Goal: Task Accomplishment & Management: Complete application form

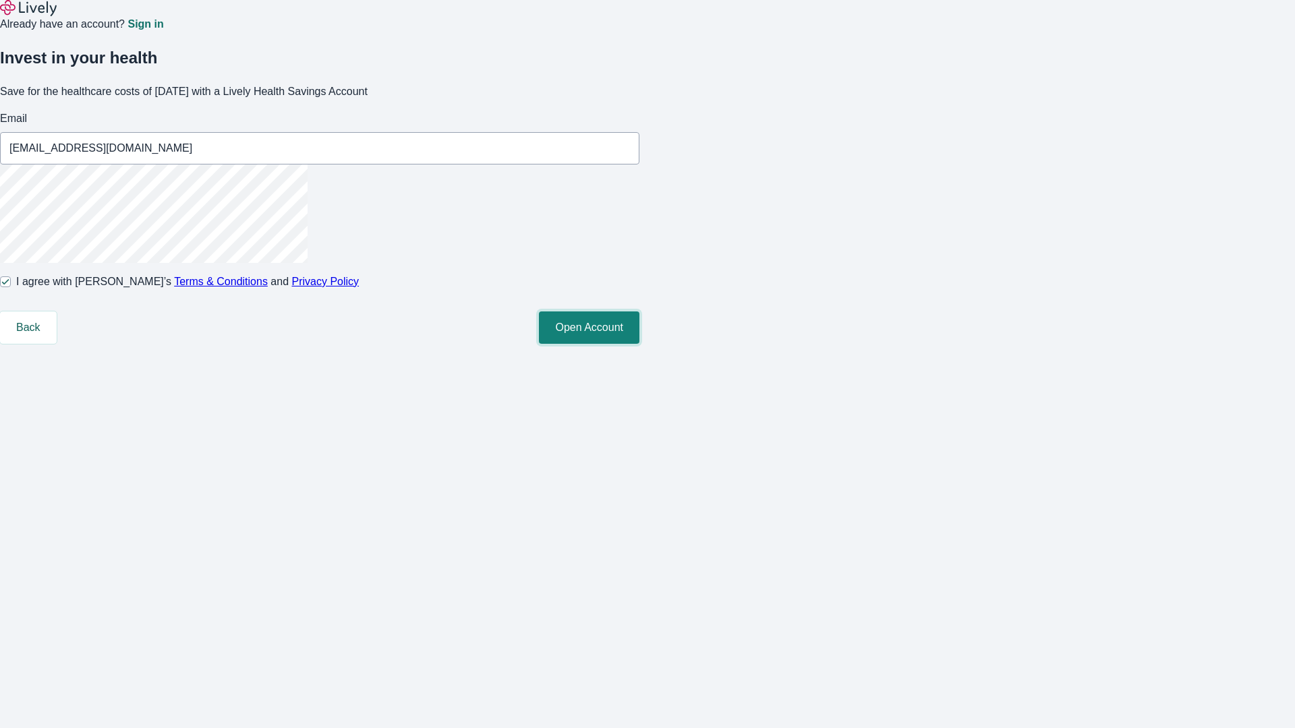
click at [639, 344] on button "Open Account" at bounding box center [589, 328] width 101 height 32
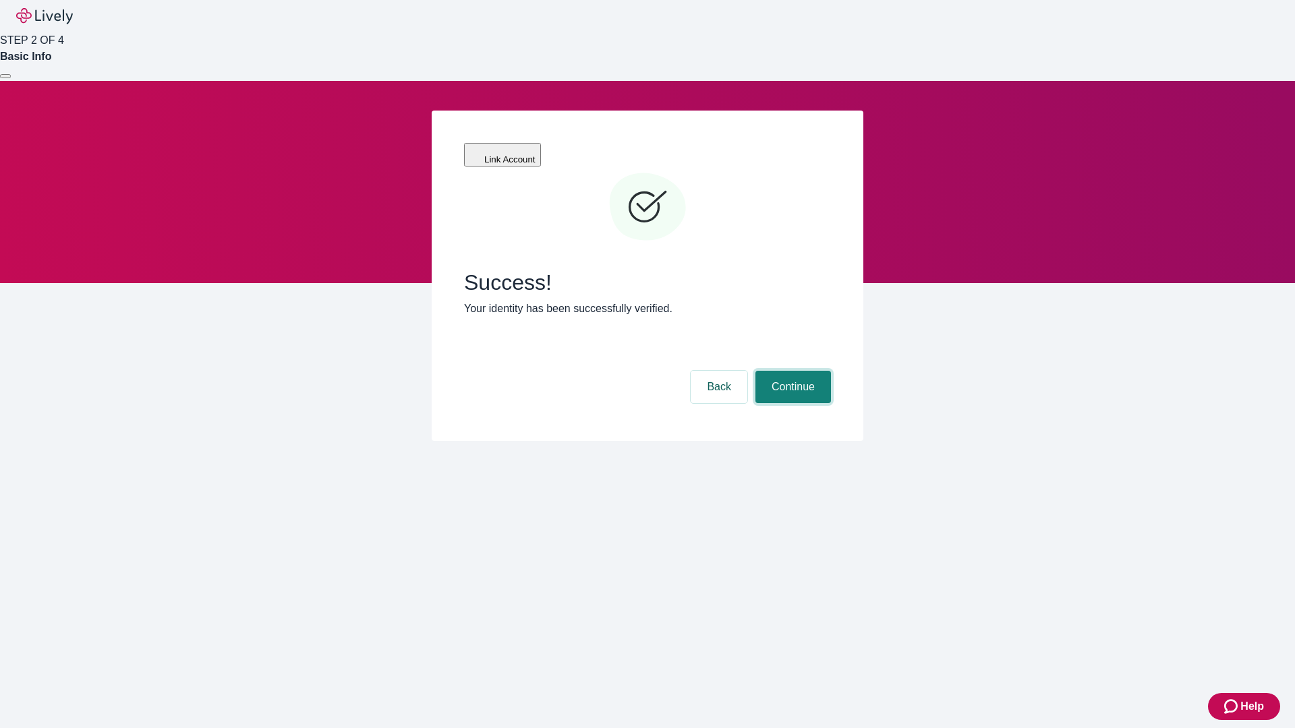
click at [791, 371] on button "Continue" at bounding box center [793, 387] width 76 height 32
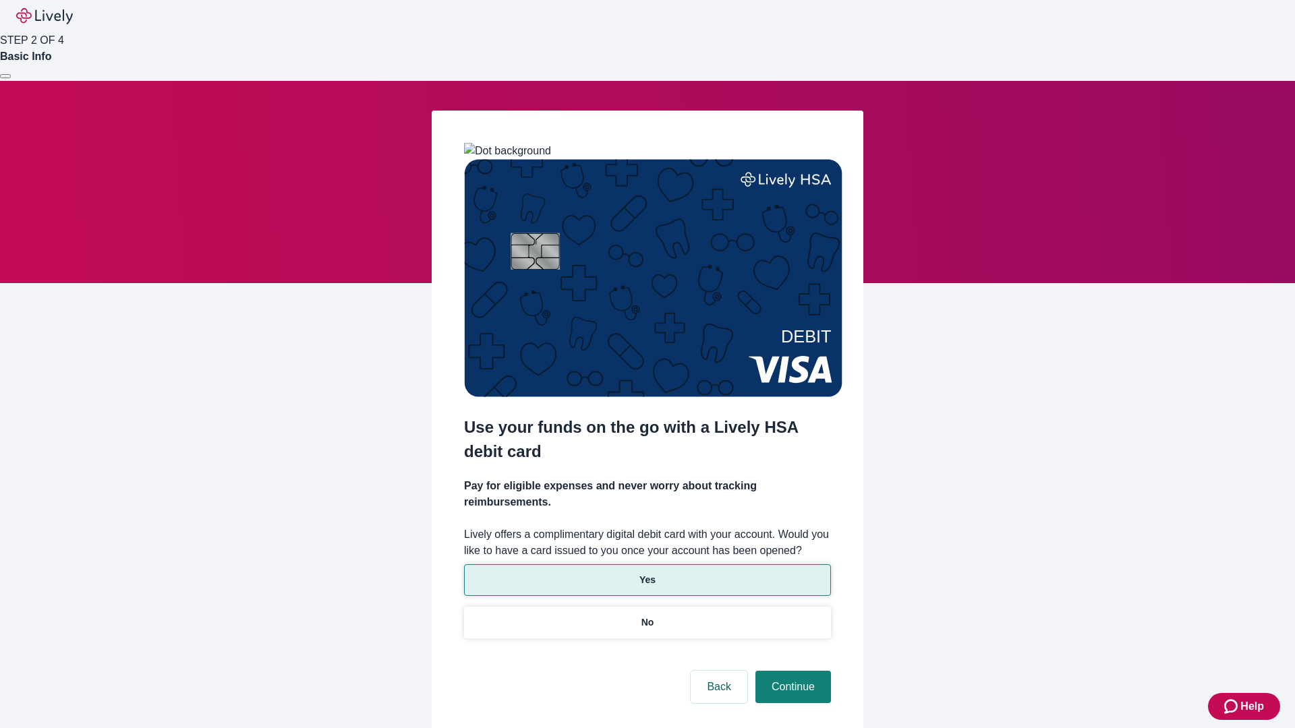
click at [647, 573] on p "Yes" at bounding box center [647, 580] width 16 height 14
click at [791, 671] on button "Continue" at bounding box center [793, 687] width 76 height 32
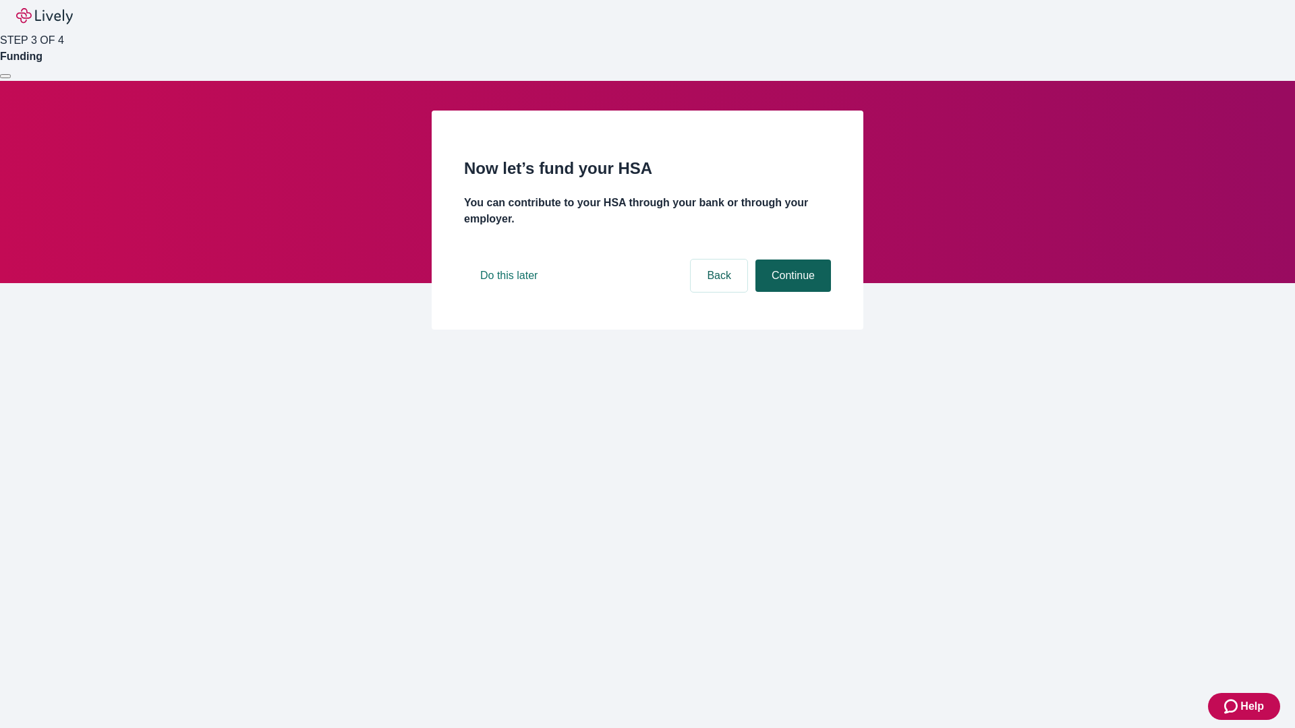
click at [791, 292] on button "Continue" at bounding box center [793, 276] width 76 height 32
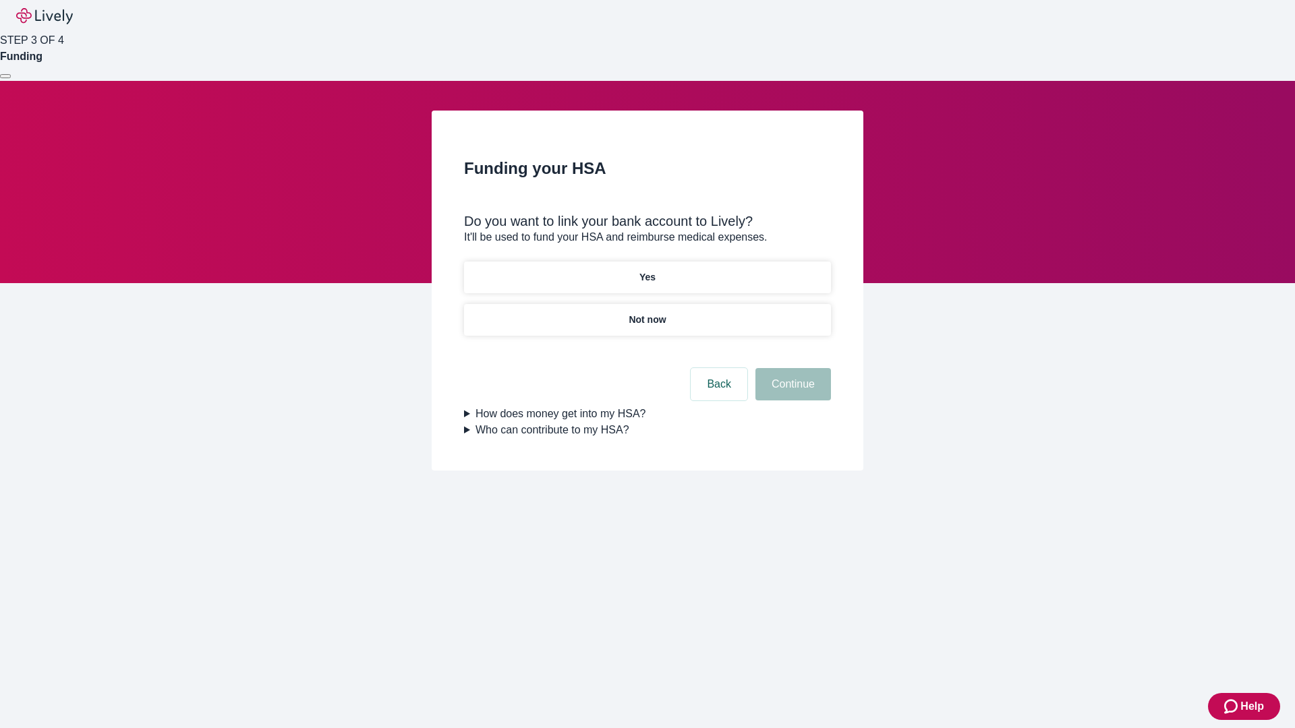
click at [647, 313] on p "Not now" at bounding box center [647, 320] width 37 height 14
click at [791, 393] on button "Continue" at bounding box center [793, 384] width 76 height 32
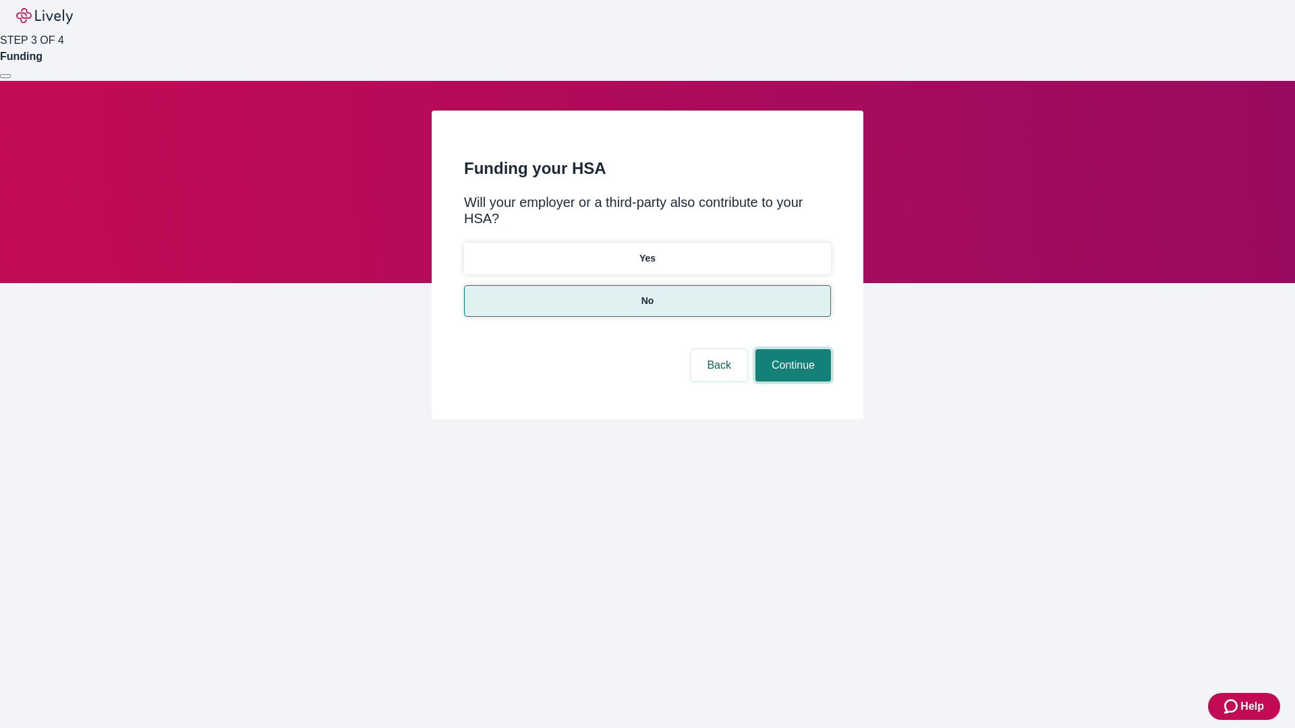
click at [791, 349] on button "Continue" at bounding box center [793, 365] width 76 height 32
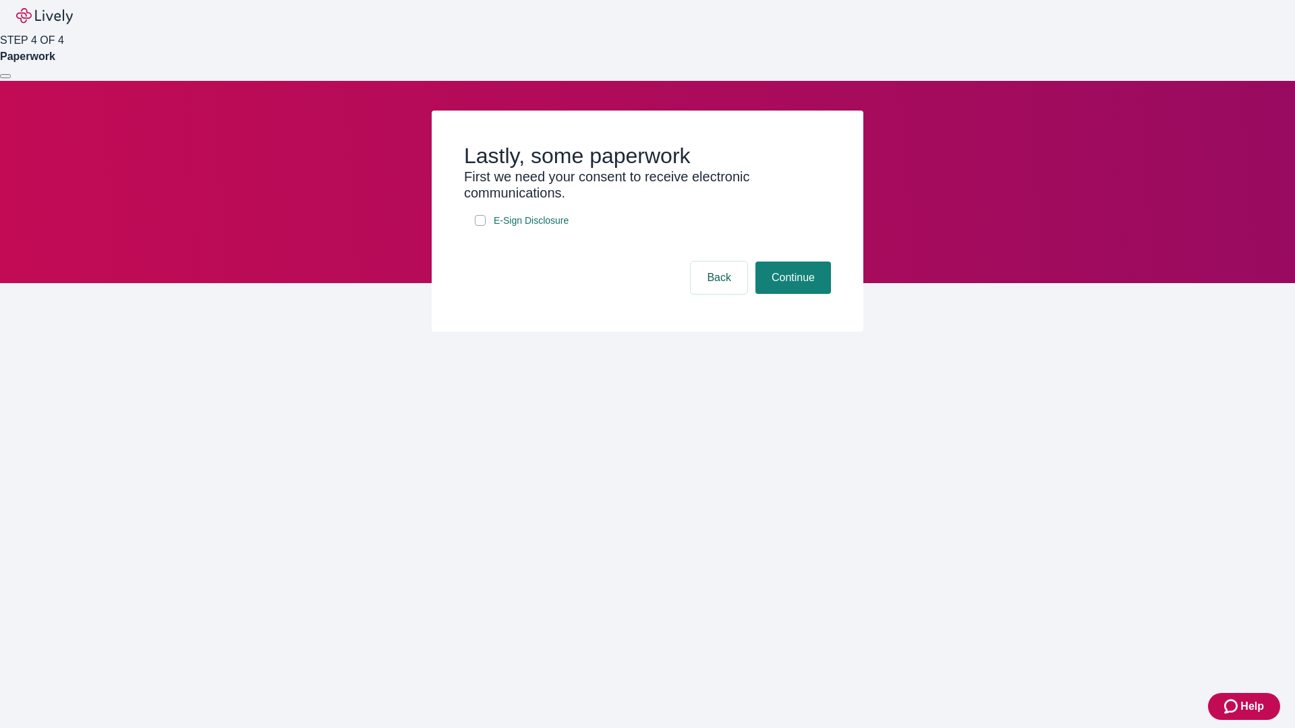
click at [480, 226] on input "E-Sign Disclosure" at bounding box center [480, 220] width 11 height 11
checkbox input "true"
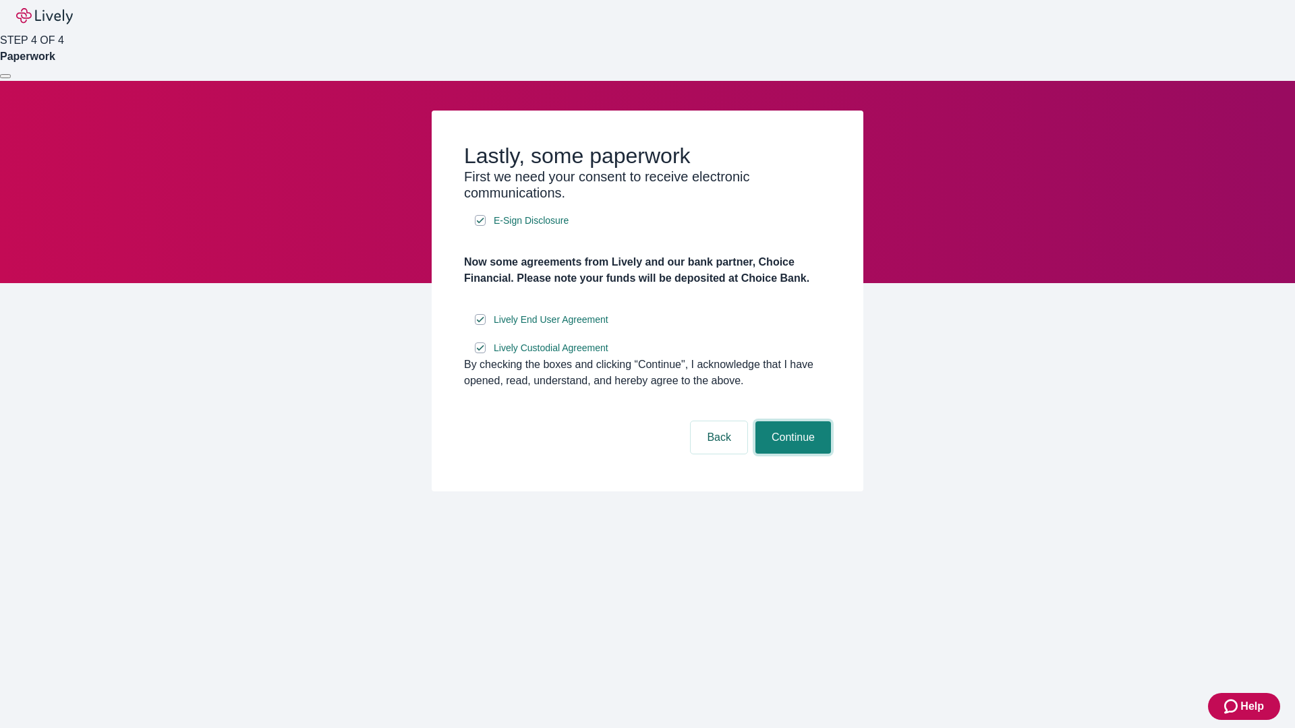
click at [791, 454] on button "Continue" at bounding box center [793, 438] width 76 height 32
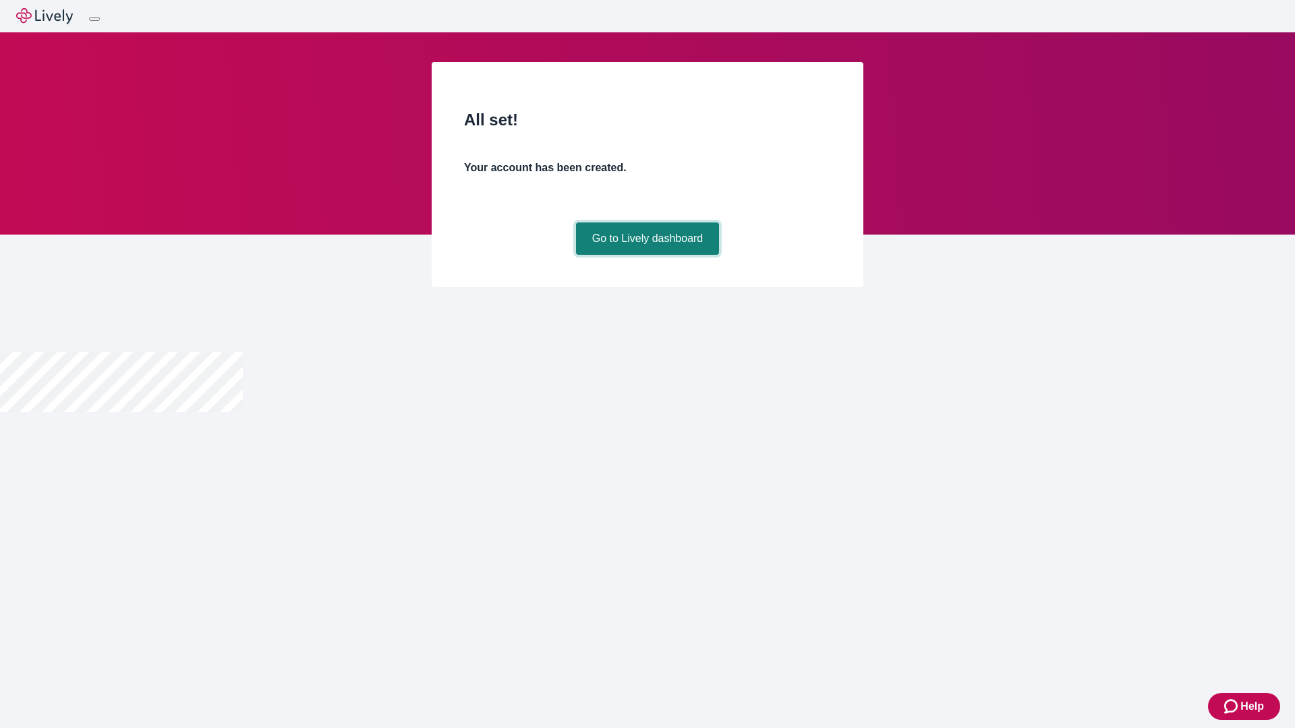
click at [647, 255] on link "Go to Lively dashboard" at bounding box center [648, 239] width 144 height 32
